Goal: Information Seeking & Learning: Check status

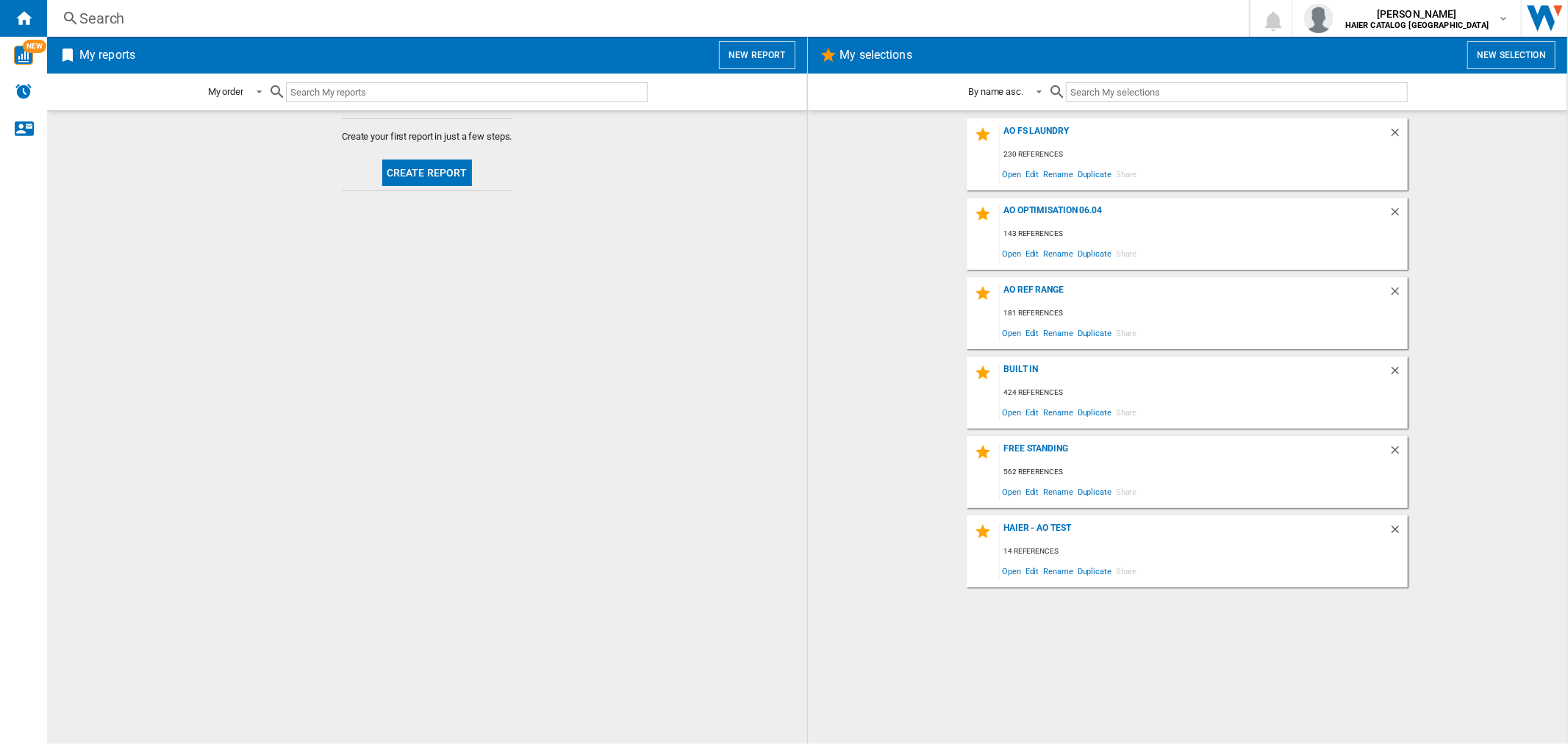
click at [128, 11] on div "Search" at bounding box center [645, 17] width 1131 height 20
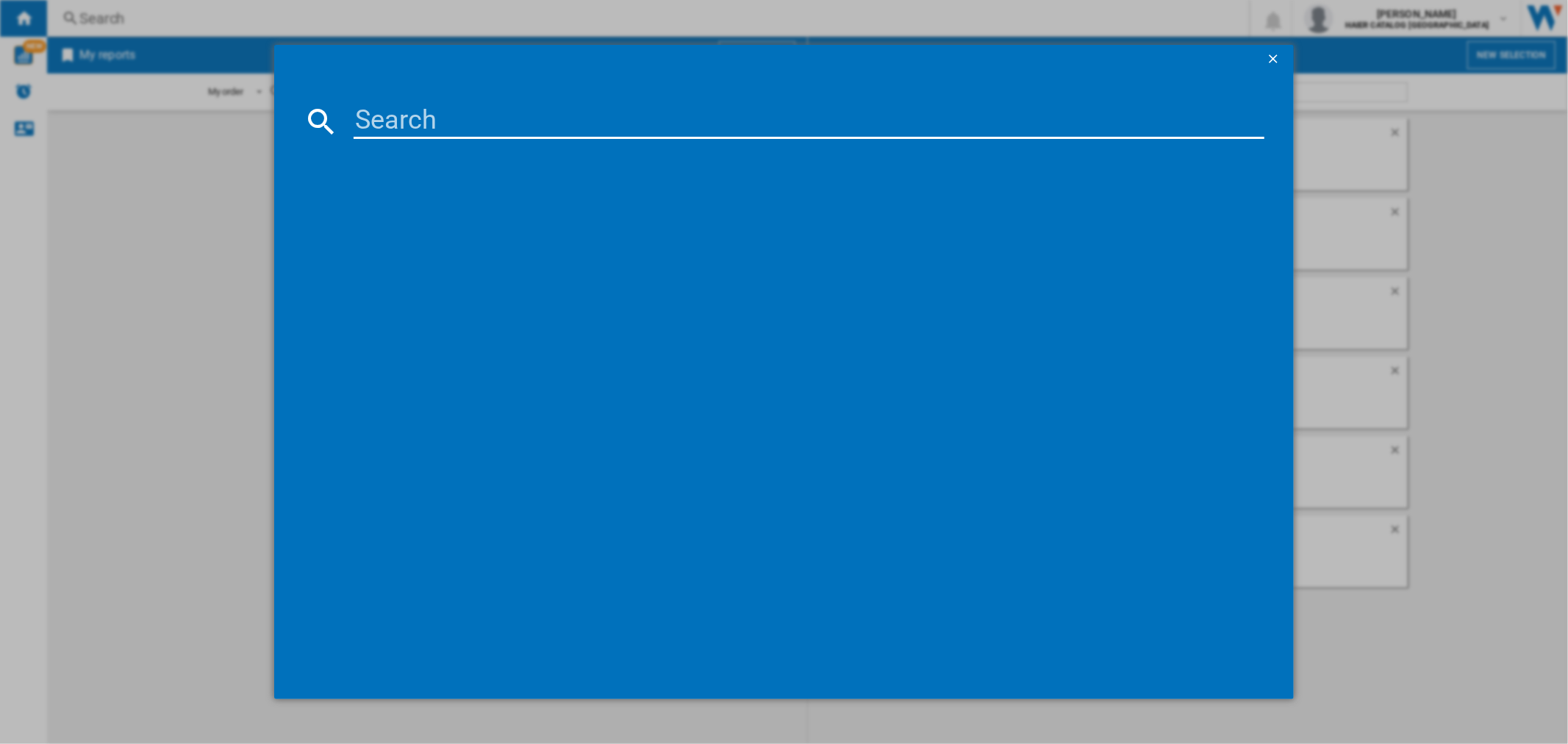
click at [446, 114] on input at bounding box center [808, 121] width 910 height 36
paste input "31010884"
type input "31010884"
click at [422, 215] on div "[PERSON_NAME] HD4106AMBCB1 BLACK" at bounding box center [794, 216] width 896 height 14
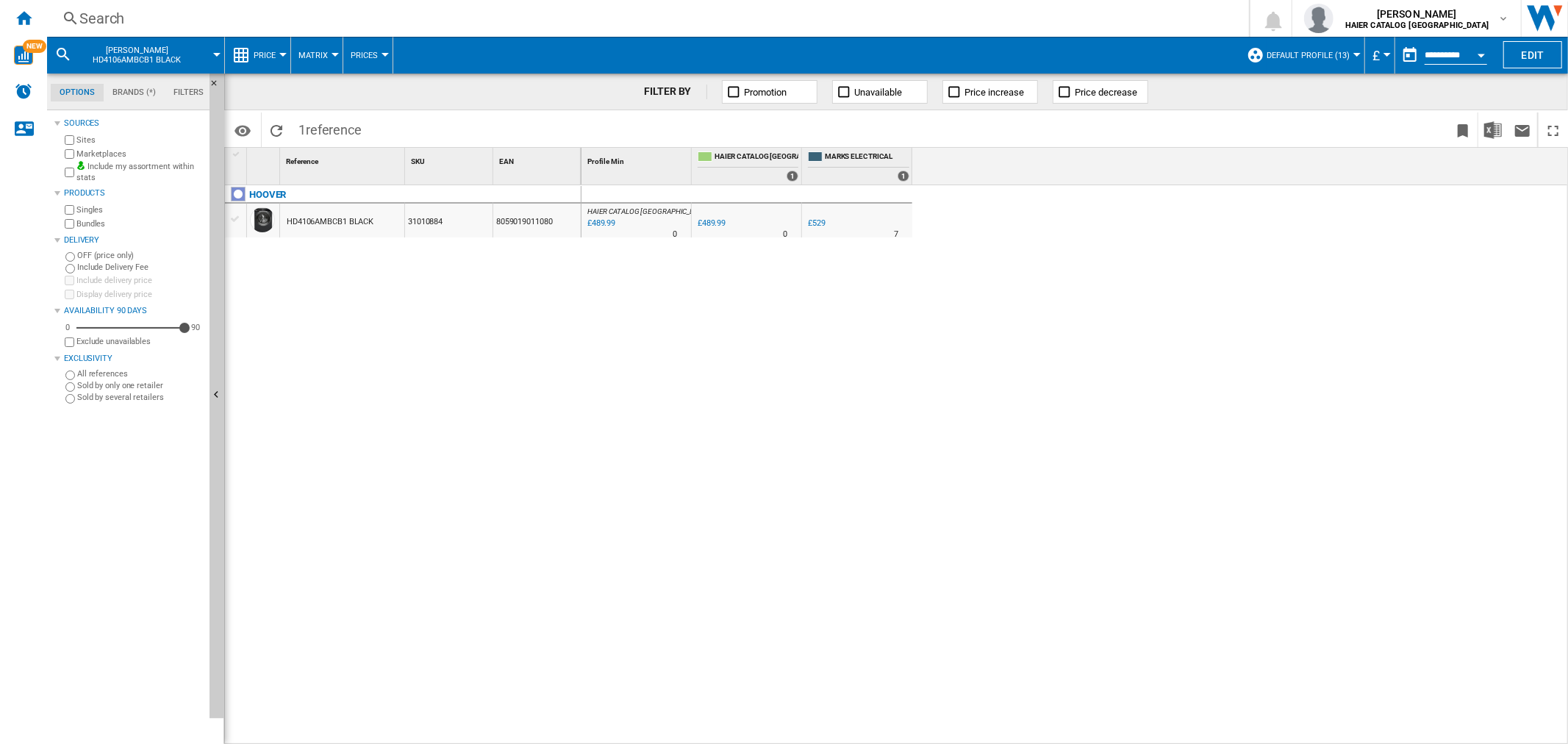
click at [782, 224] on div "£529" at bounding box center [816, 223] width 17 height 10
click at [96, 10] on div "Search" at bounding box center [645, 17] width 1131 height 20
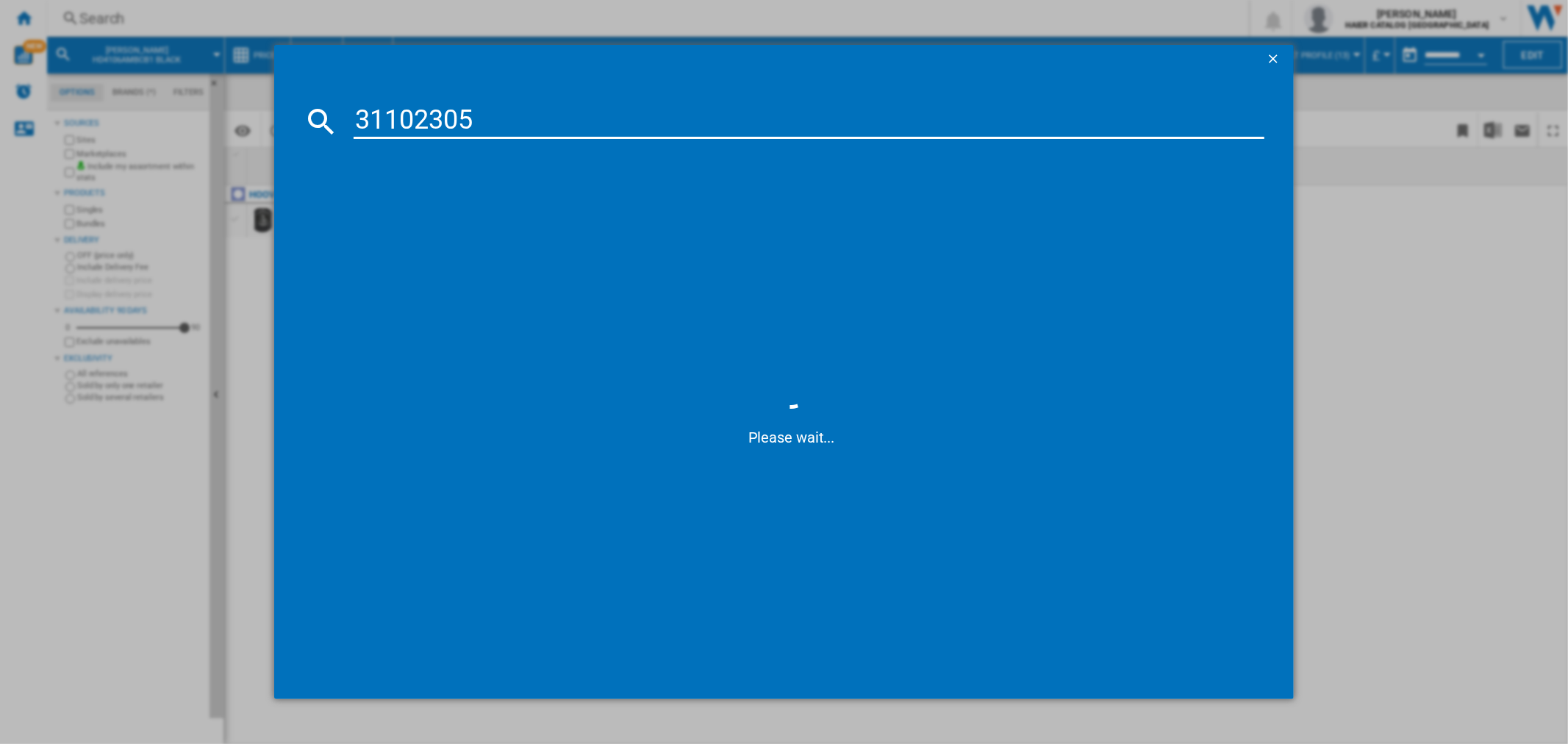
type input "31102305"
click at [466, 215] on div "[PERSON_NAME] HLEH9A2DE WHITE" at bounding box center [794, 216] width 896 height 14
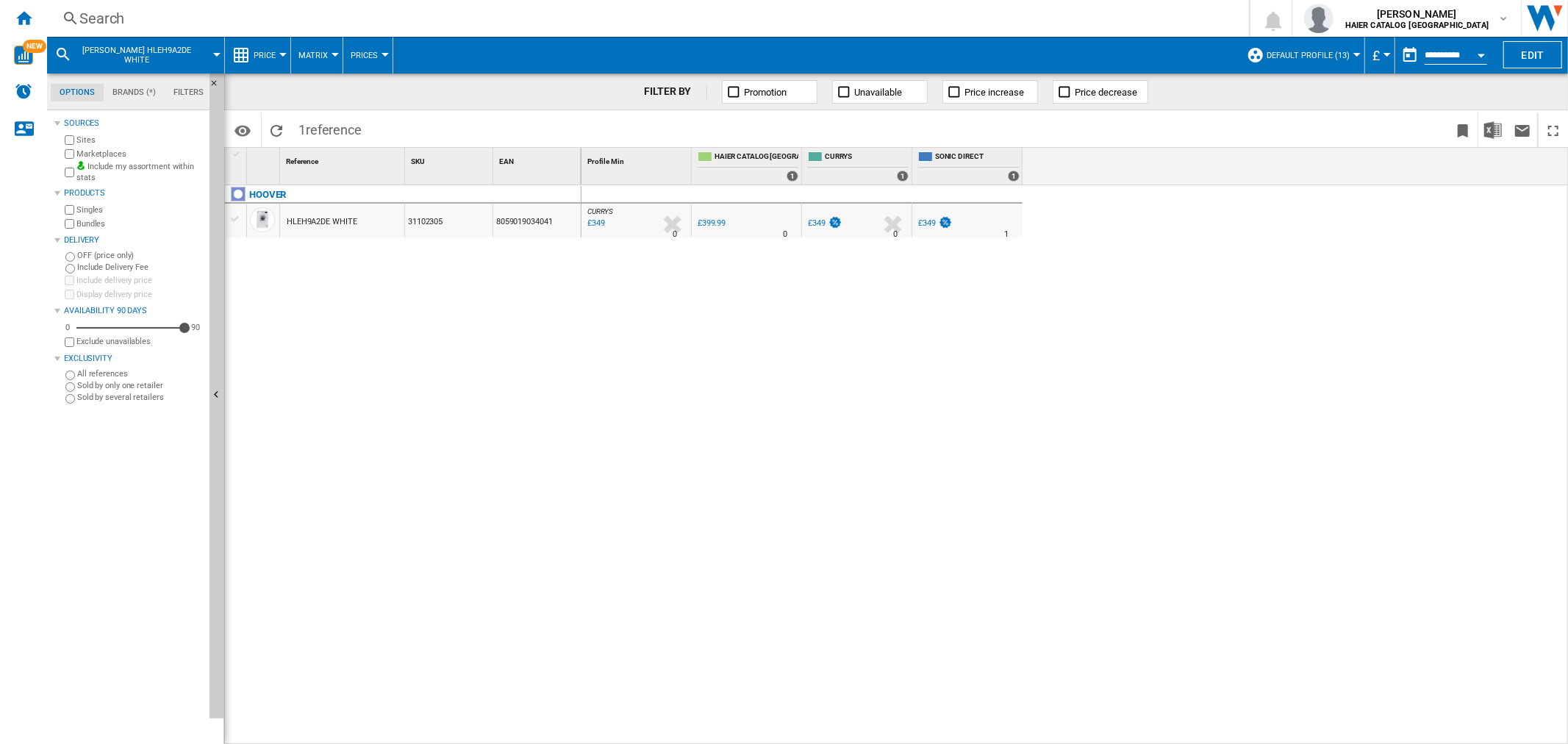
click at [782, 223] on div "£349" at bounding box center [816, 223] width 17 height 10
click at [782, 225] on div "£349" at bounding box center [927, 223] width 17 height 10
click at [131, 17] on div "Search" at bounding box center [645, 17] width 1131 height 20
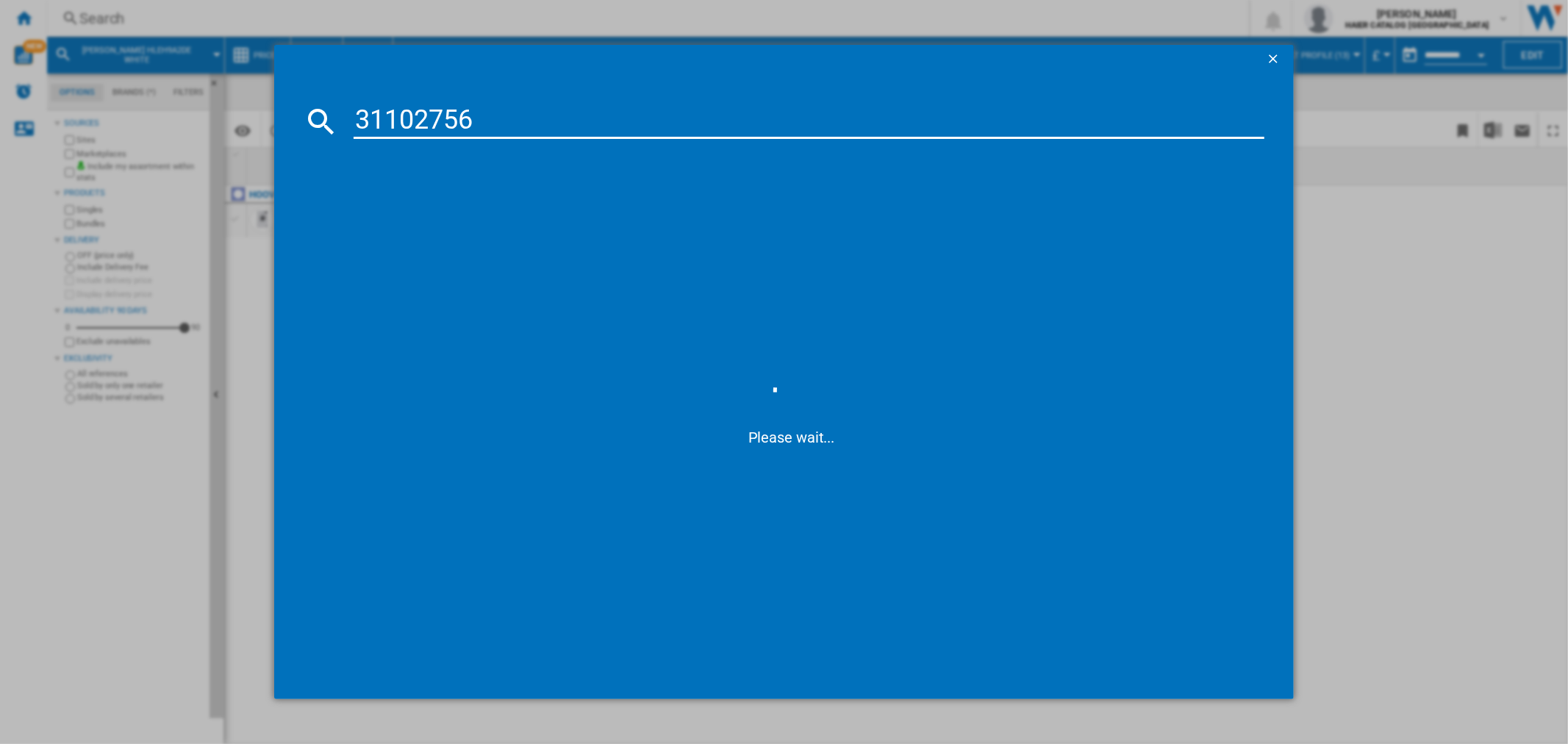
type input "31102756"
click at [496, 121] on input "31102756" at bounding box center [808, 121] width 910 height 36
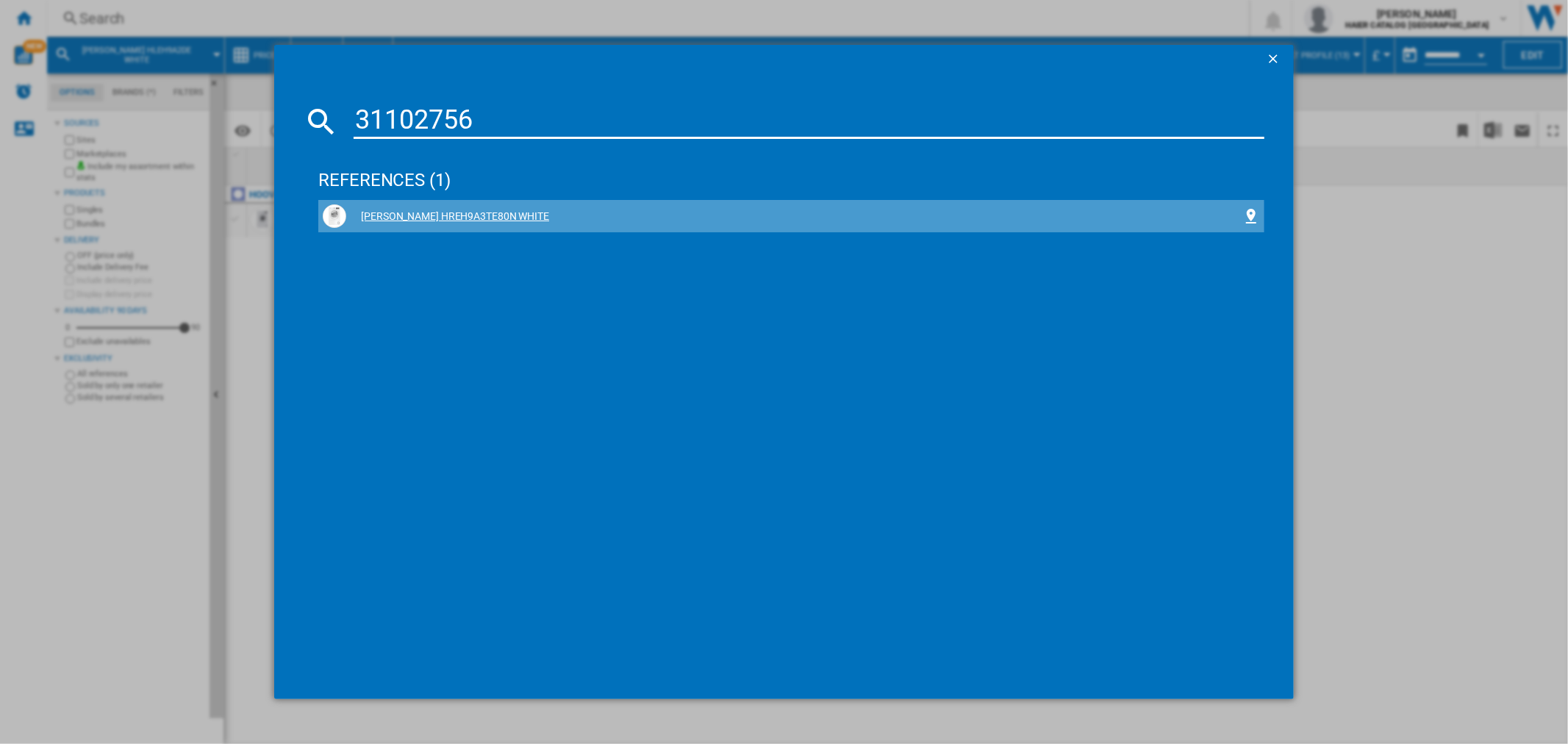
click at [462, 217] on div "[PERSON_NAME] HREH9A3TE80N WHITE" at bounding box center [794, 216] width 896 height 14
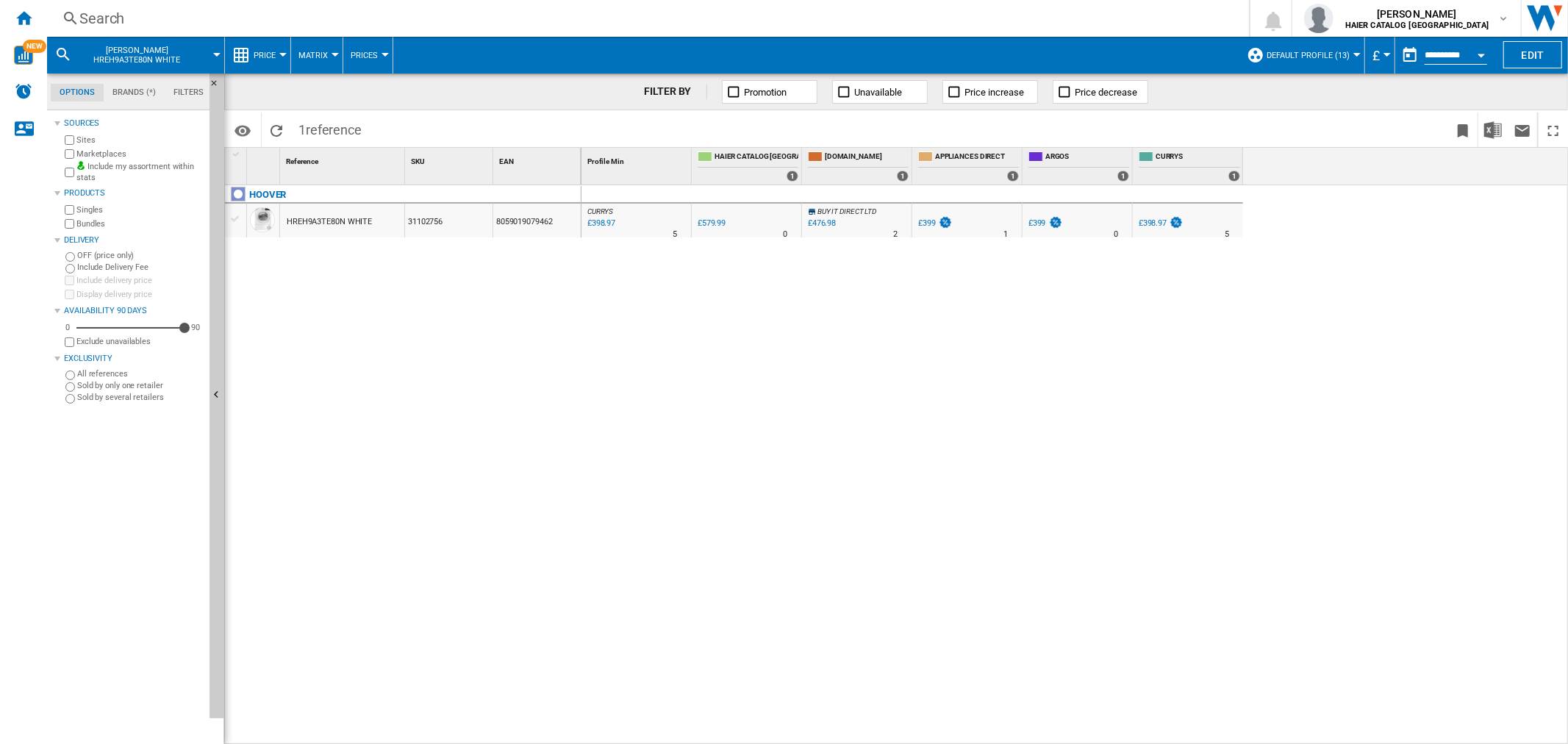
click at [782, 222] on div "£399" at bounding box center [927, 223] width 17 height 10
click at [175, 14] on div "Search" at bounding box center [645, 17] width 1131 height 20
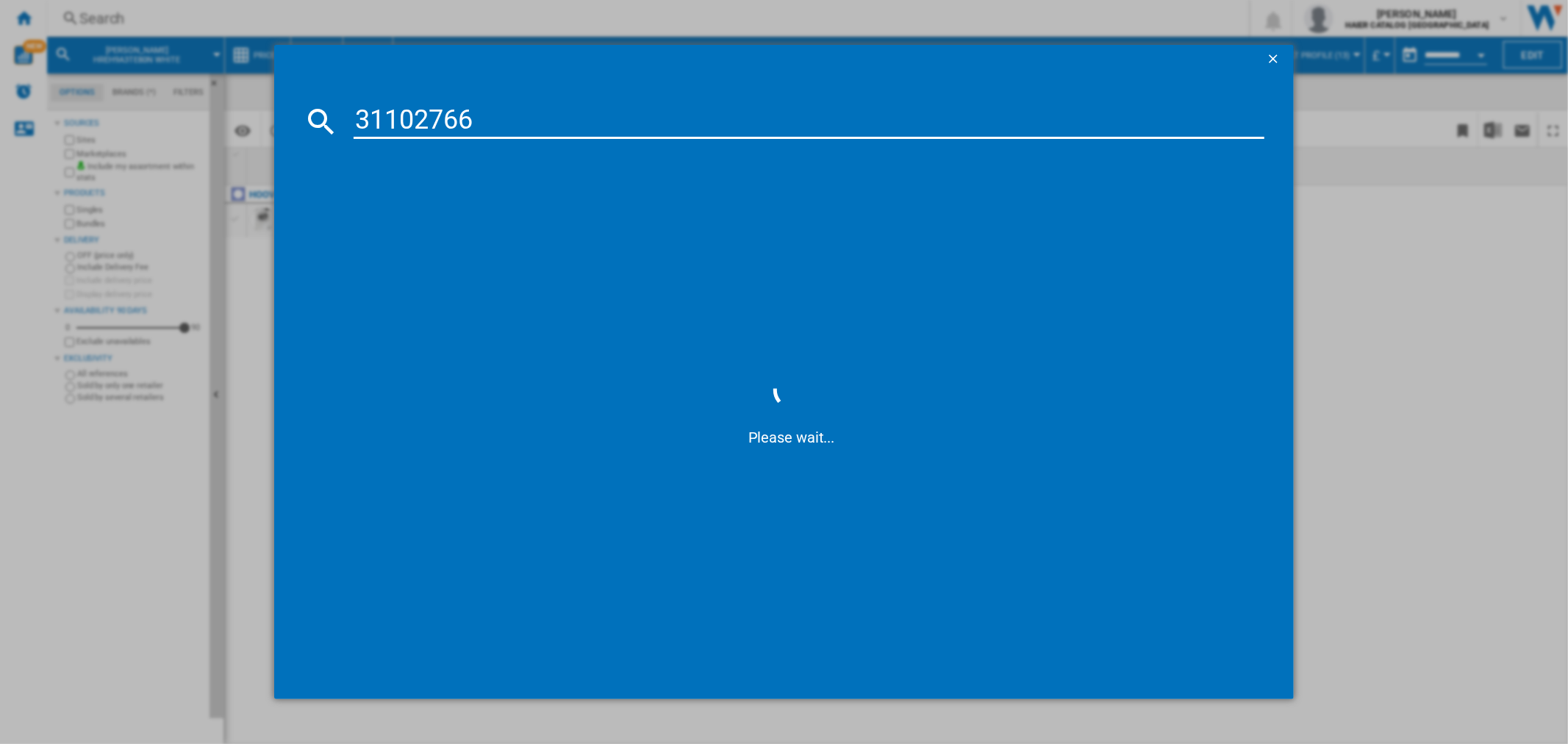
type input "31102766"
drag, startPoint x: 459, startPoint y: 215, endPoint x: 353, endPoint y: 53, distance: 193.6
click at [459, 215] on div "[PERSON_NAME] HREH9A3TBE80N WHITE" at bounding box center [794, 216] width 896 height 14
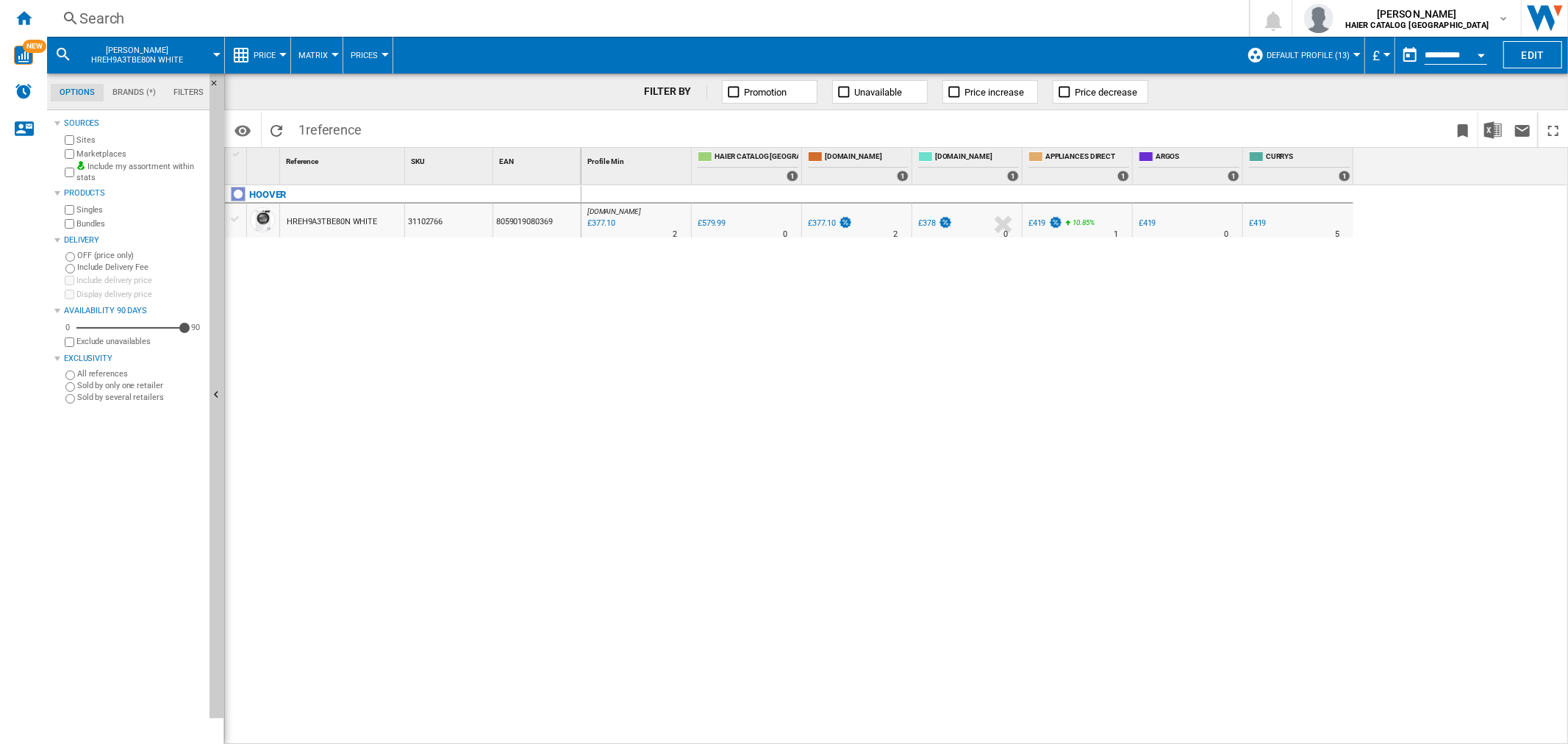
click at [782, 226] on div "£419" at bounding box center [1037, 223] width 17 height 10
click at [110, 14] on div "Search" at bounding box center [645, 17] width 1131 height 20
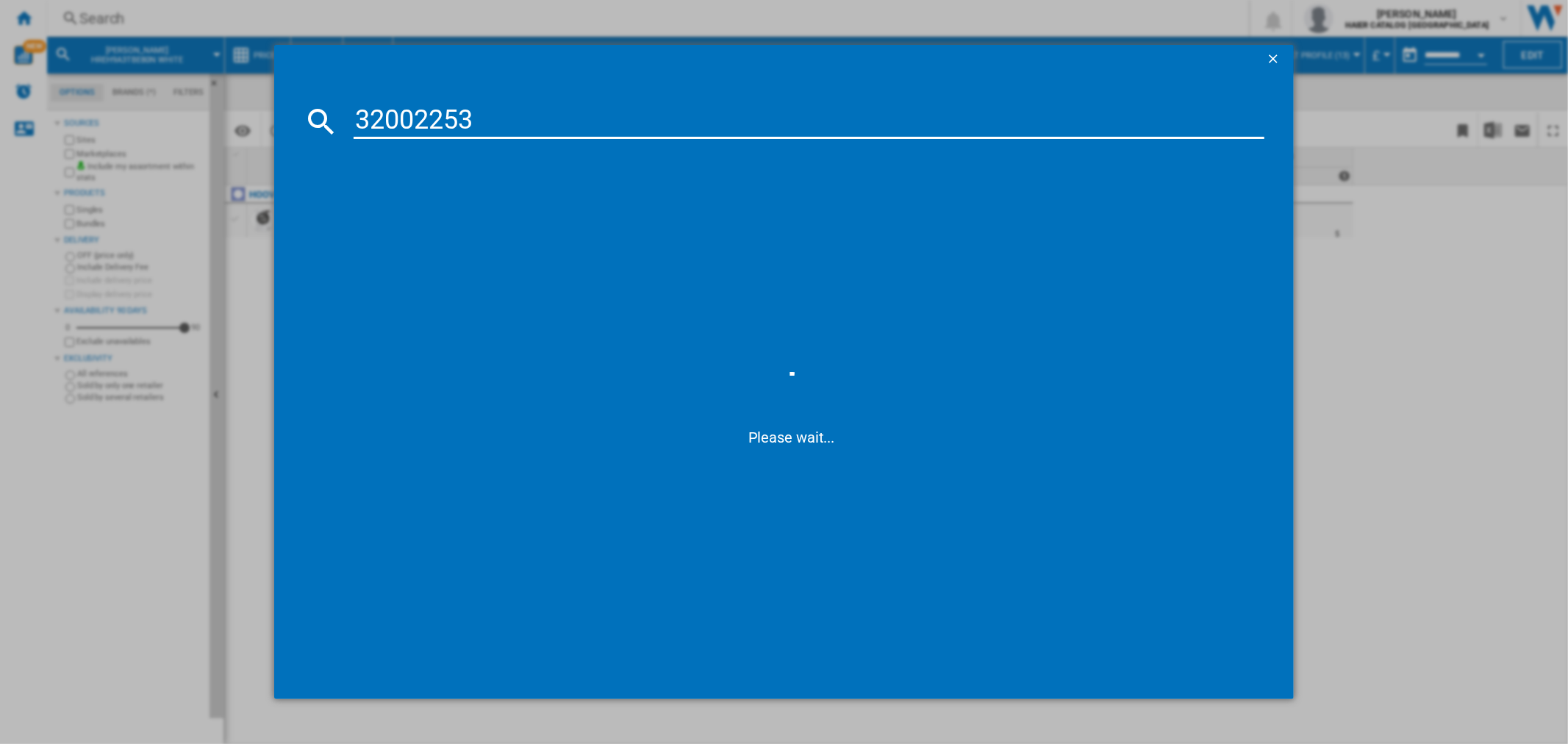
type input "32002253"
click at [390, 120] on input "32002253" at bounding box center [808, 121] width 910 height 36
click at [438, 215] on div "[PERSON_NAME] HDPH2D1049W WHITE" at bounding box center [794, 216] width 896 height 14
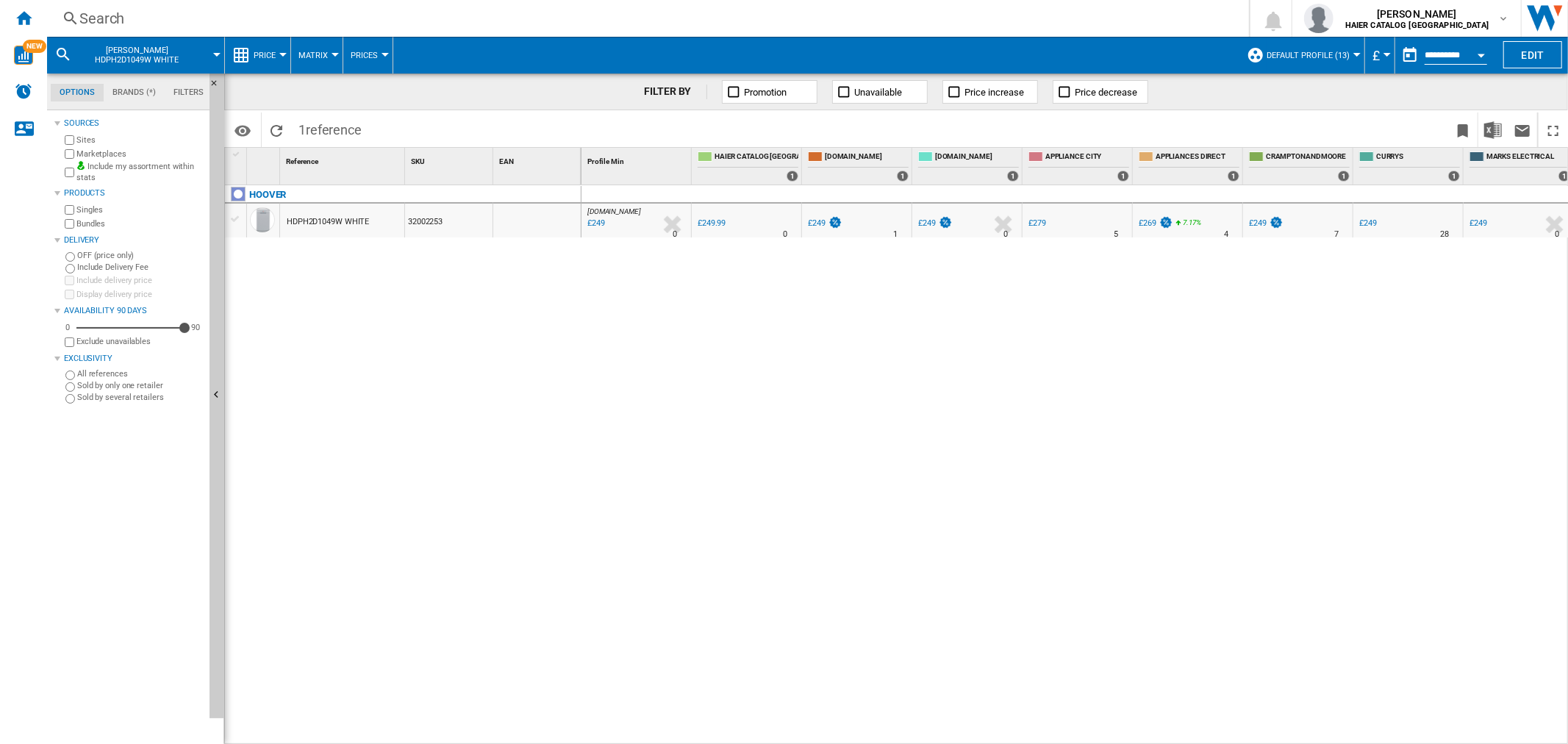
click at [782, 225] on div "£249" at bounding box center [1368, 223] width 17 height 10
